Goal: Task Accomplishment & Management: Complete application form

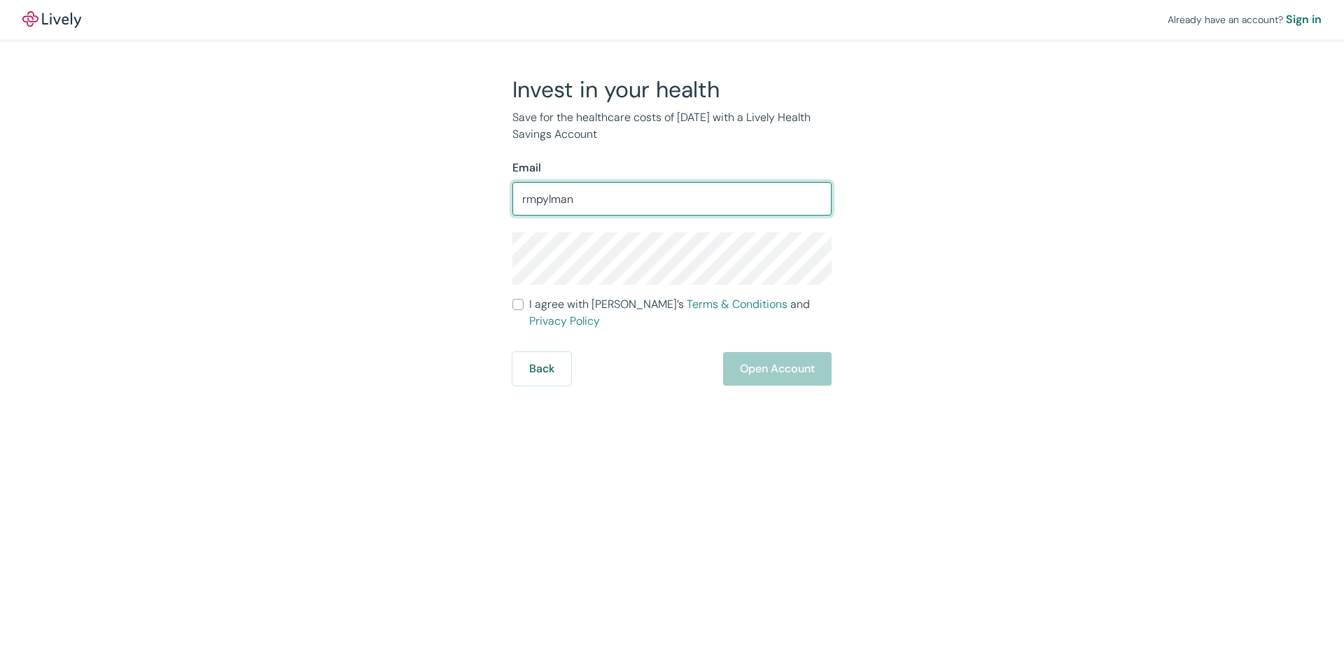
type input "rmpylman@gmail.com"
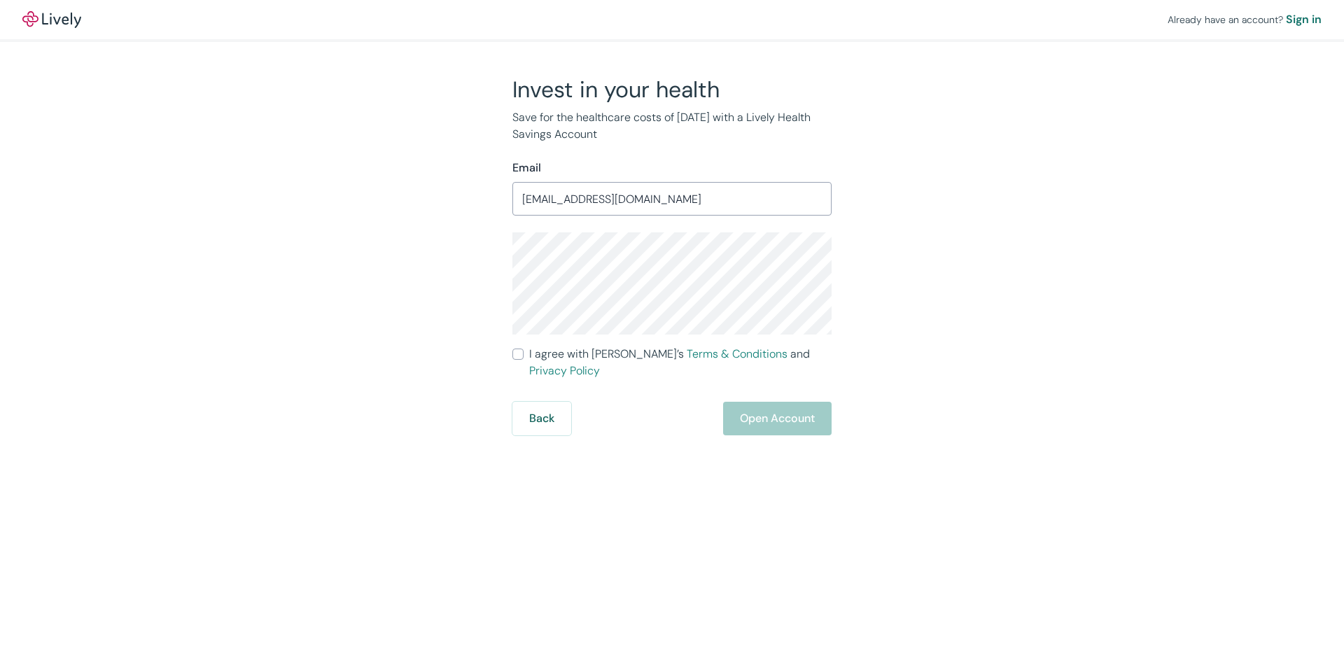
click at [523, 353] on input "I agree with Lively’s Terms & Conditions and Privacy Policy" at bounding box center [517, 354] width 11 height 11
checkbox input "true"
click at [767, 408] on button "Open Account" at bounding box center [777, 419] width 108 height 34
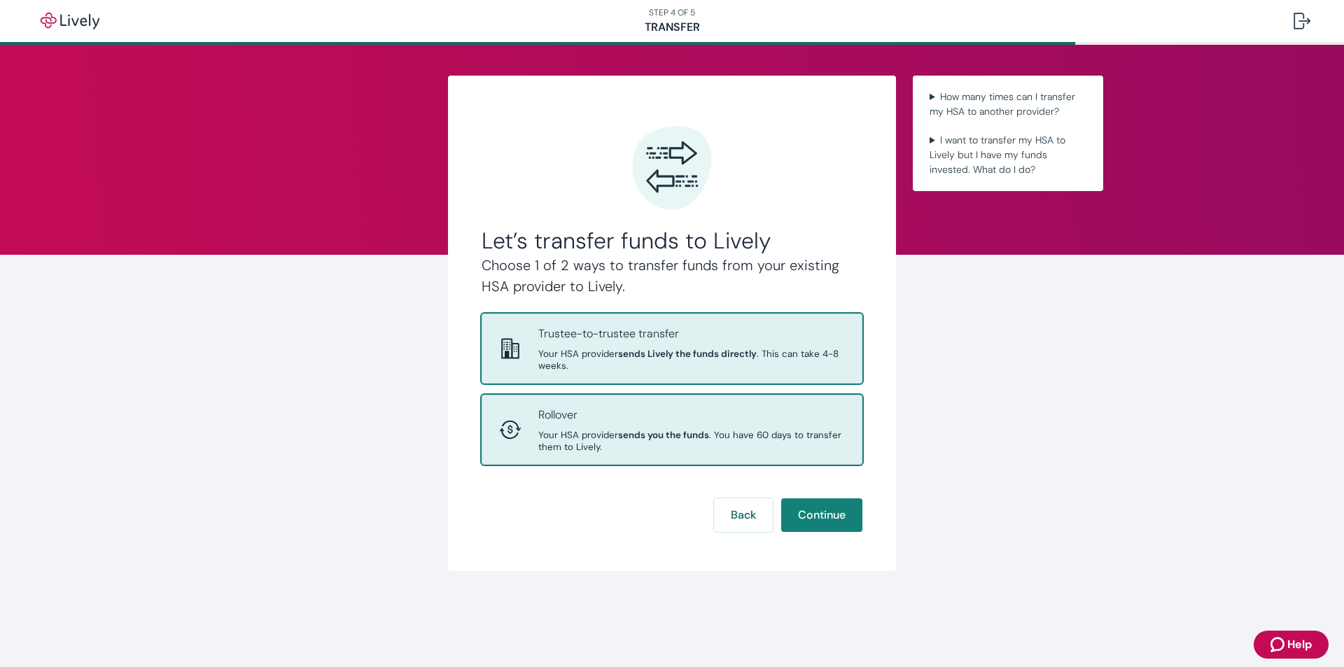
click at [640, 422] on p "Rollover" at bounding box center [691, 415] width 307 height 17
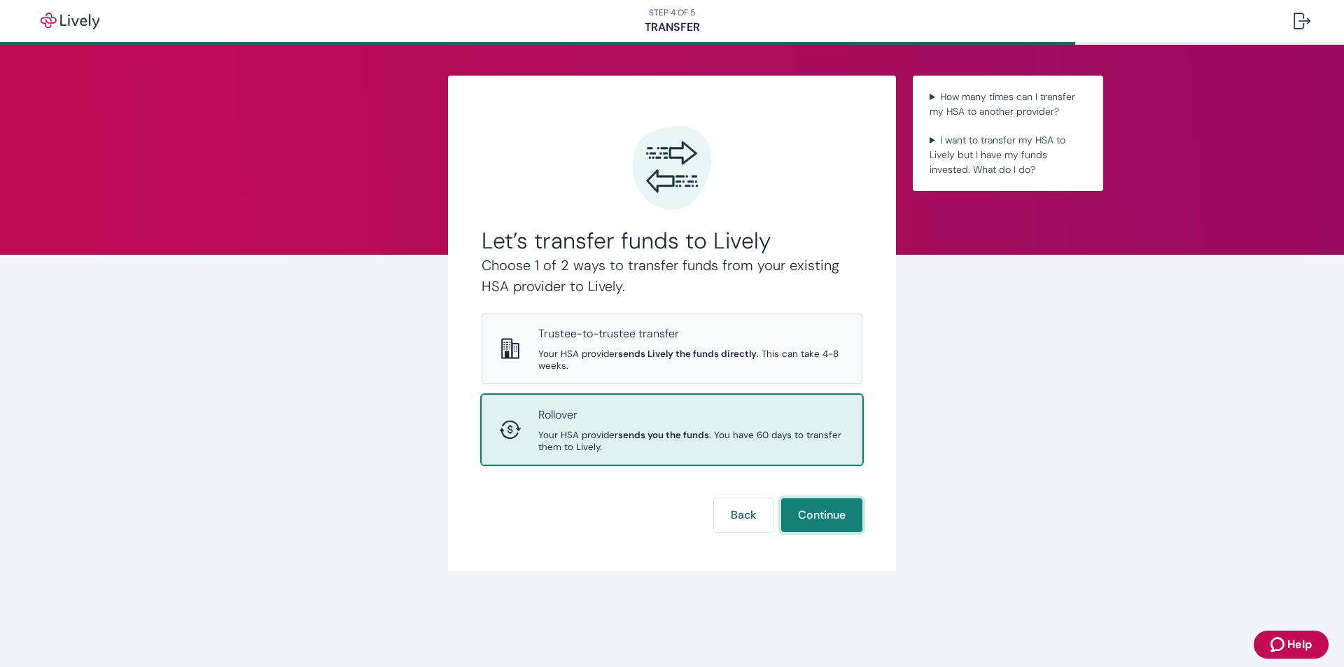
click at [816, 528] on button "Continue" at bounding box center [821, 515] width 81 height 34
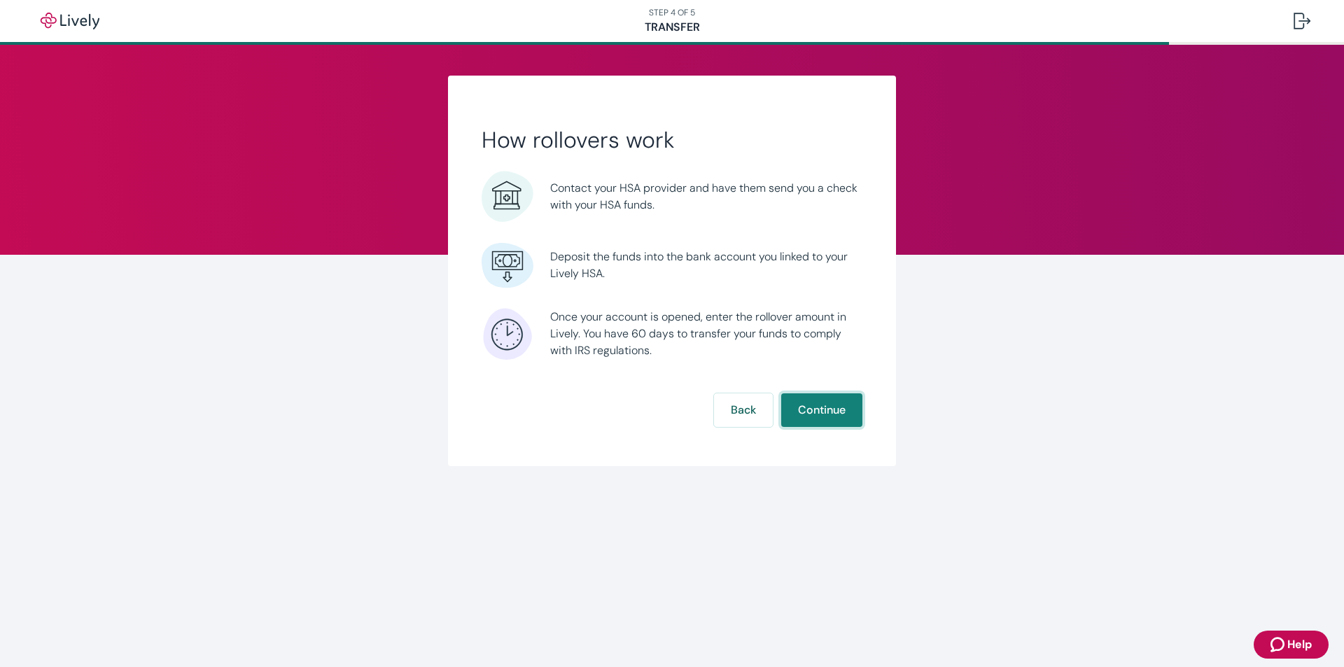
click at [811, 409] on button "Continue" at bounding box center [821, 410] width 81 height 34
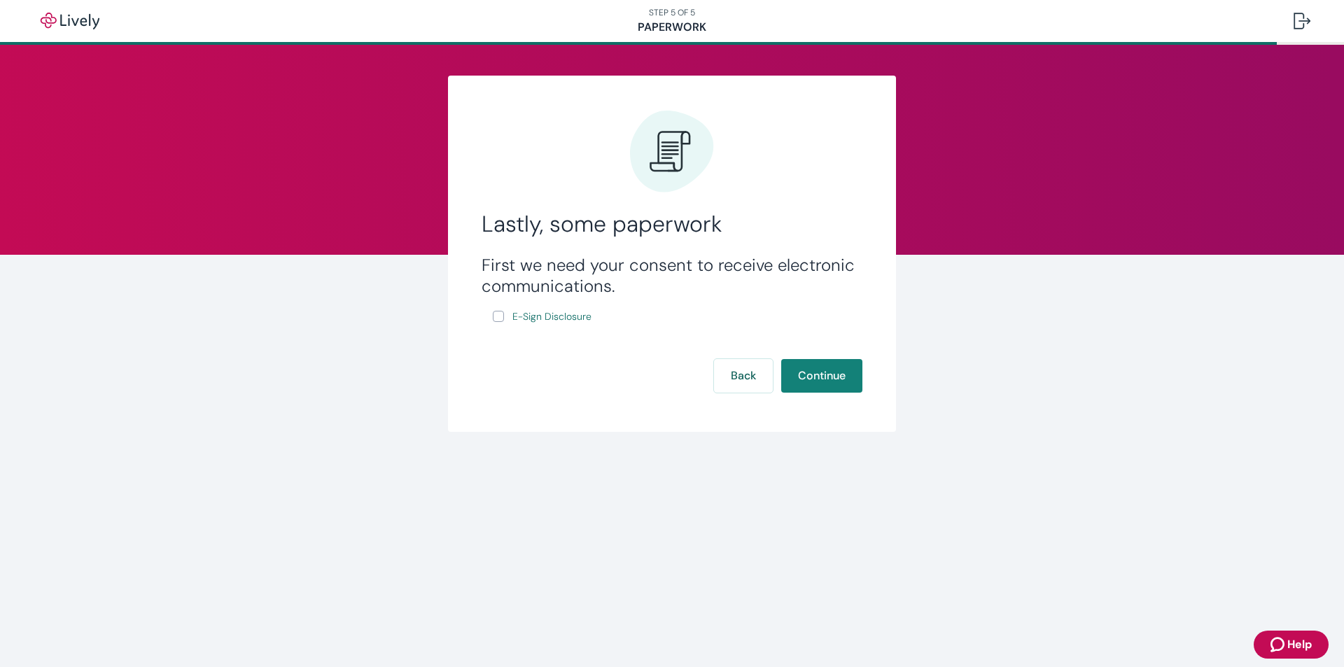
click at [500, 316] on input "E-Sign Disclosure" at bounding box center [498, 316] width 11 height 11
checkbox input "true"
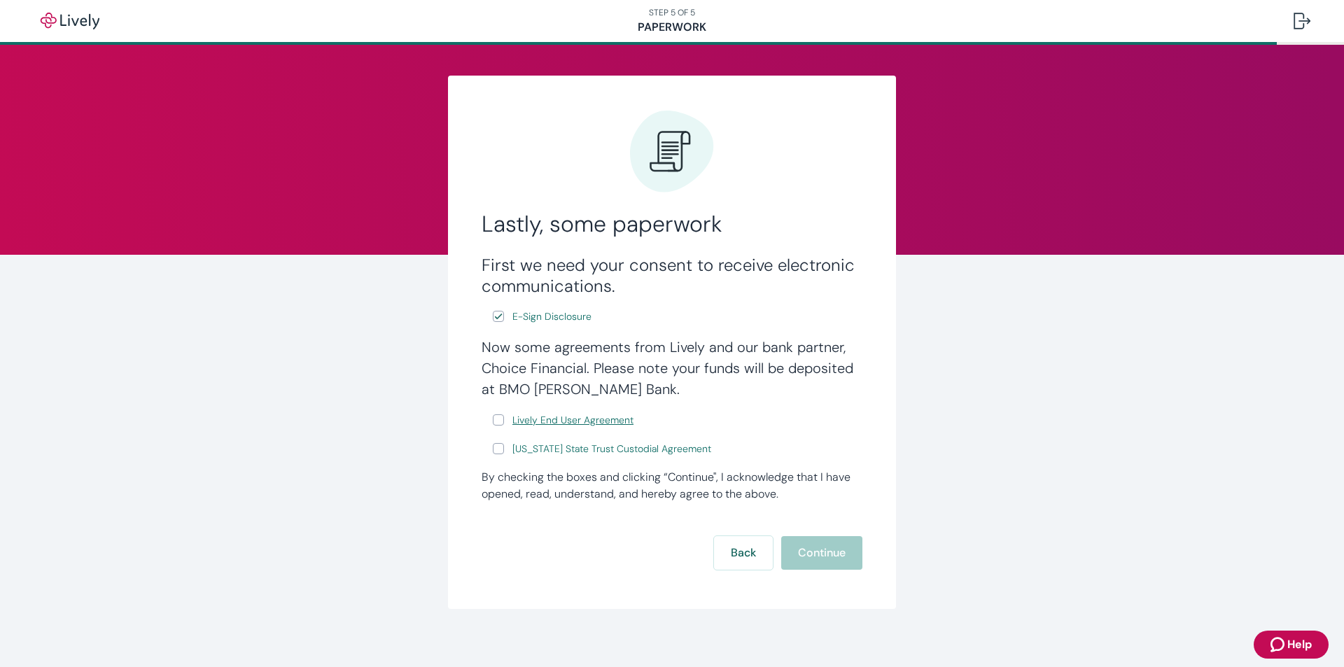
click at [549, 416] on span "Lively End User Agreement" at bounding box center [572, 420] width 121 height 15
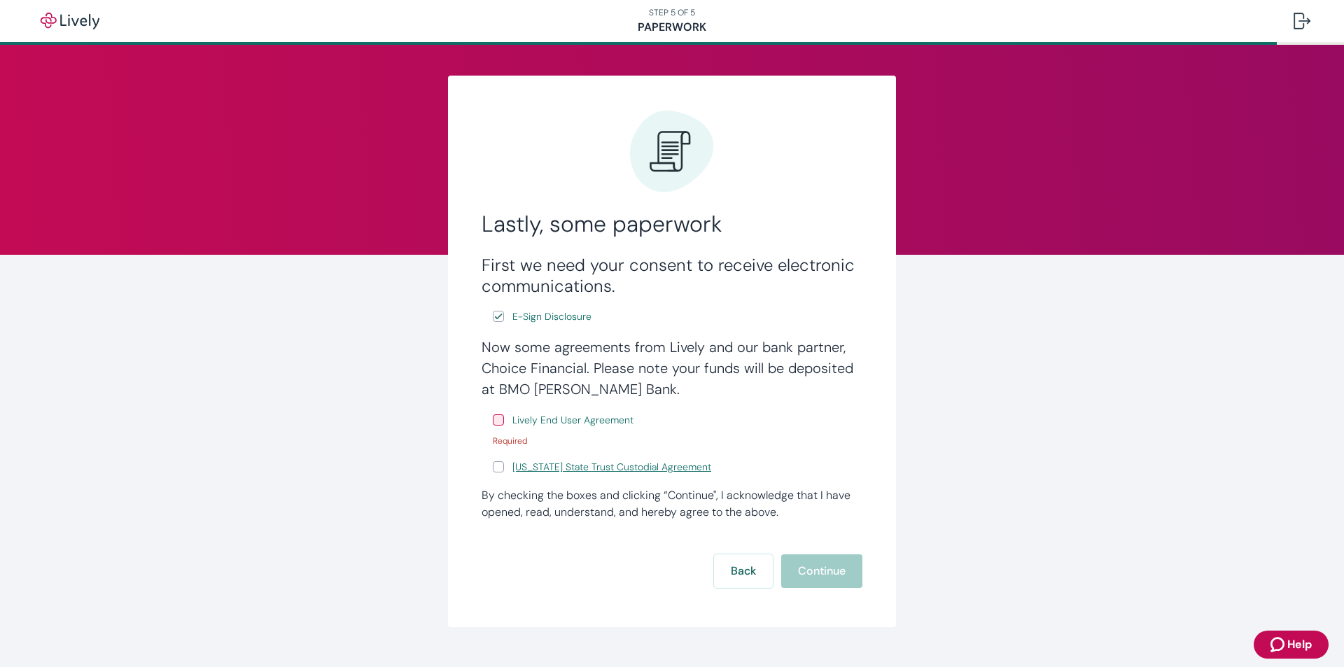
click at [545, 463] on span "[US_STATE] State Trust Custodial Agreement" at bounding box center [611, 467] width 199 height 15
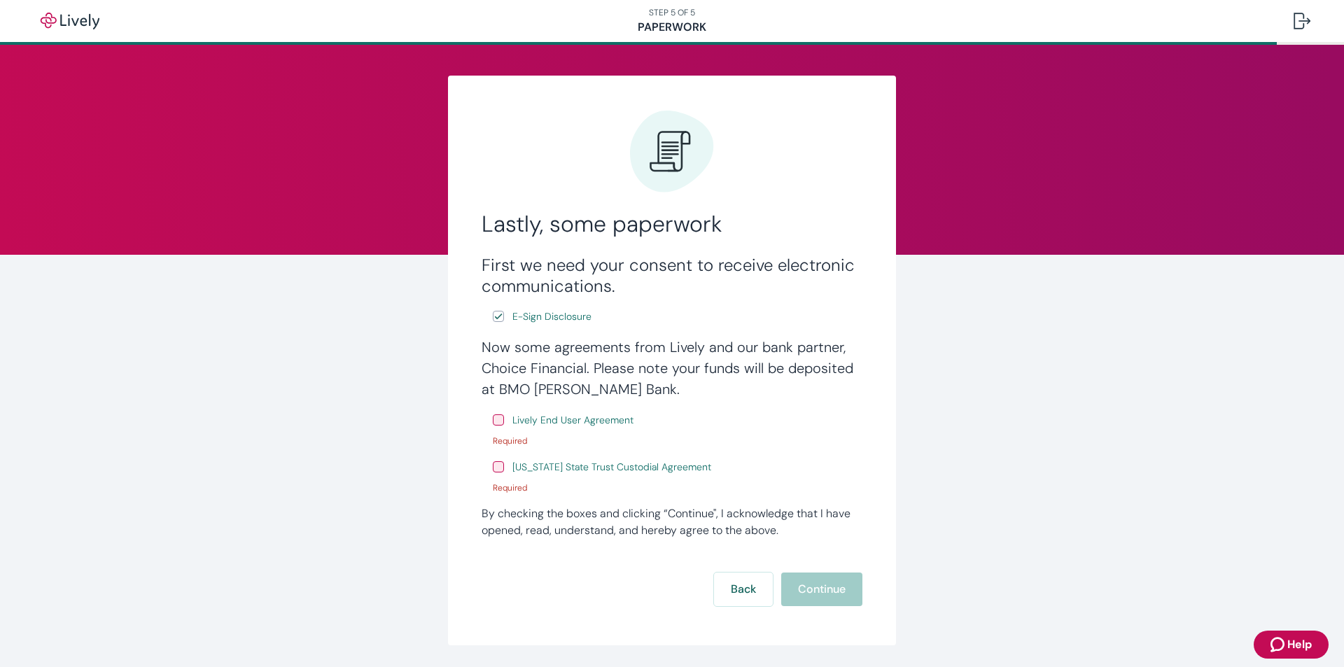
click at [493, 421] on input "Lively End User Agreement" at bounding box center [498, 419] width 11 height 11
checkbox input "true"
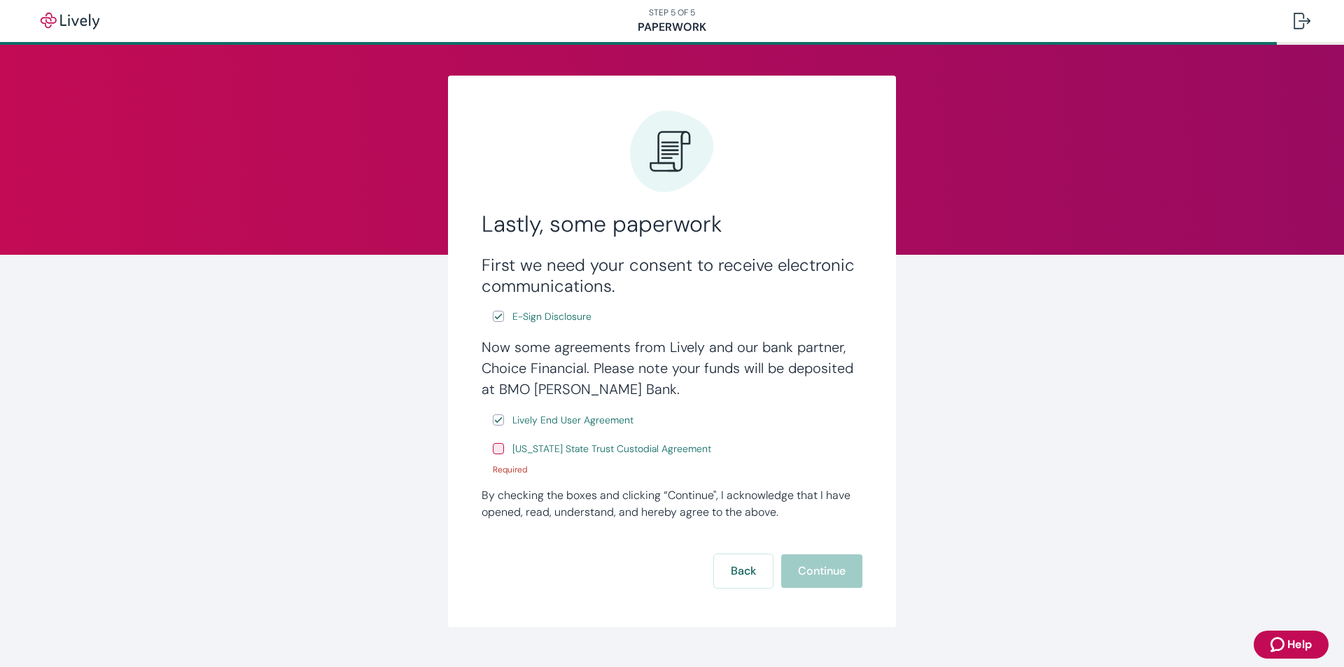
click at [493, 451] on input "[US_STATE] State Trust Custodial Agreement" at bounding box center [498, 448] width 11 height 11
checkbox input "true"
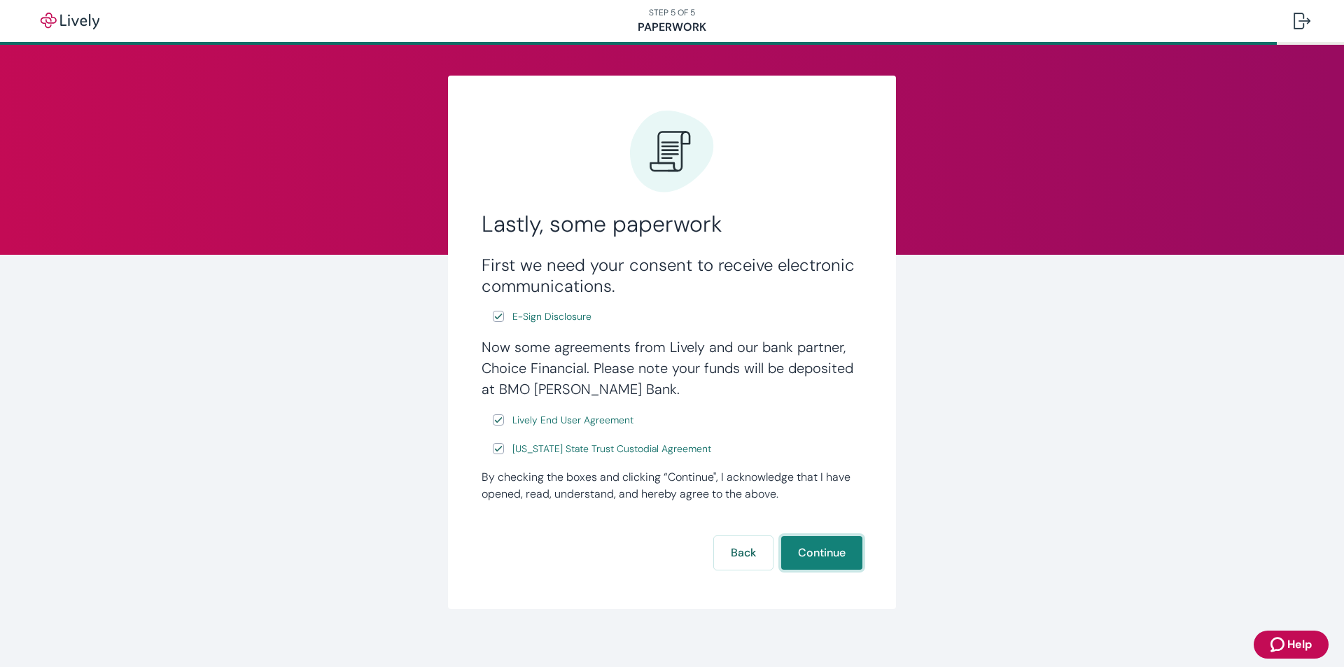
click at [810, 551] on button "Continue" at bounding box center [821, 553] width 81 height 34
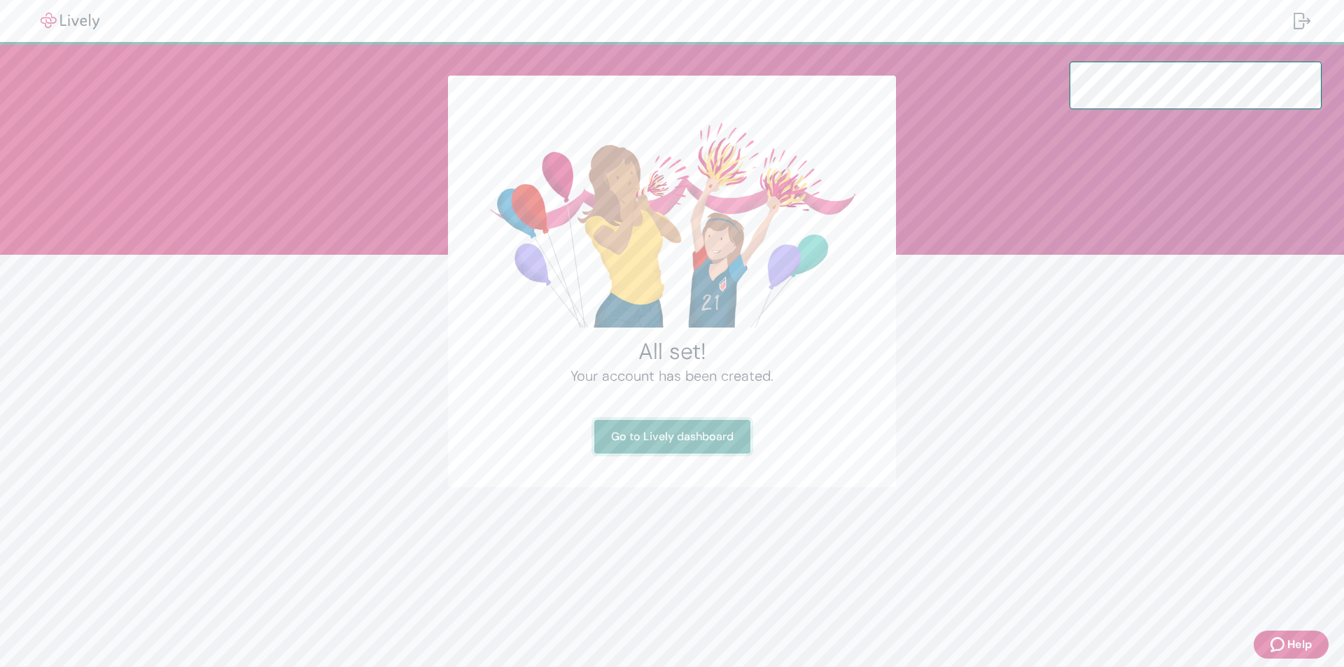
click at [671, 433] on link "Go to Lively dashboard" at bounding box center [672, 437] width 156 height 34
